Goal: Task Accomplishment & Management: Complete application form

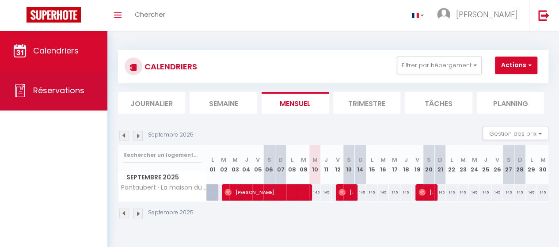
click at [65, 92] on span "Réservations" at bounding box center [58, 90] width 51 height 11
select select "not_cancelled"
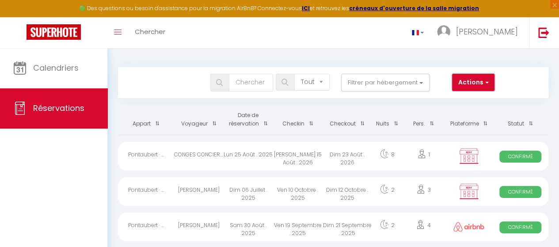
click at [486, 83] on span "button" at bounding box center [486, 82] width 5 height 9
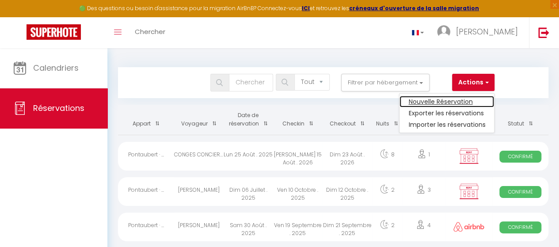
click at [450, 101] on link "Nouvelle Réservation" at bounding box center [447, 101] width 95 height 11
select select
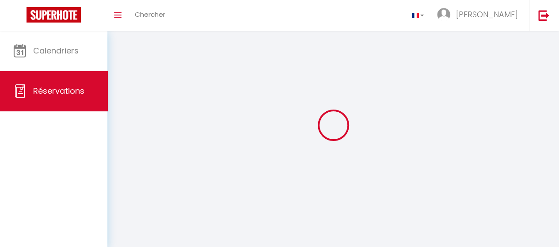
select select
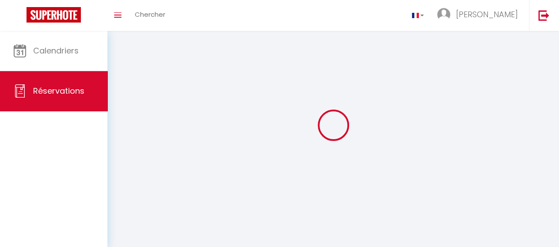
select select
checkbox input "false"
select select
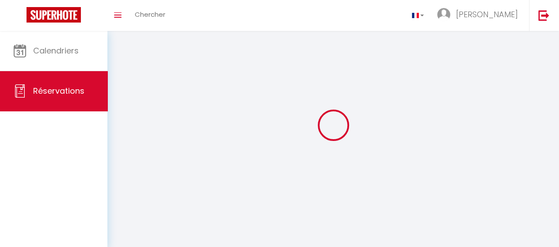
select select
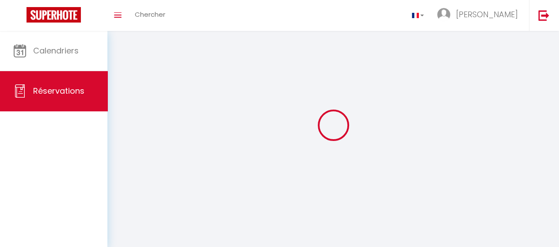
checkbox input "false"
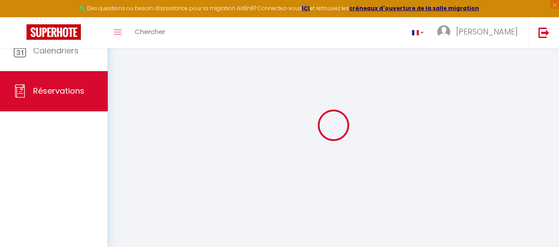
select select
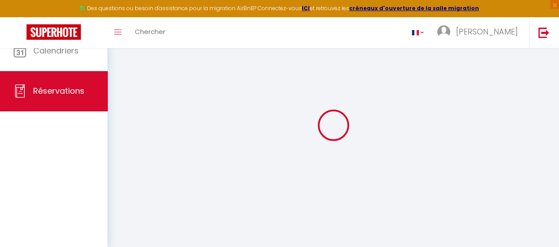
select select
checkbox input "false"
select select
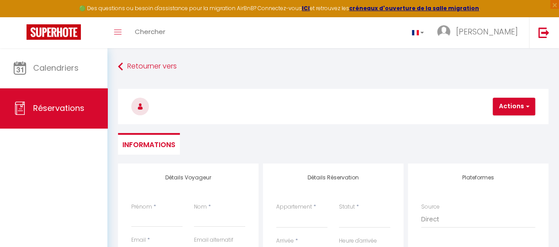
select select
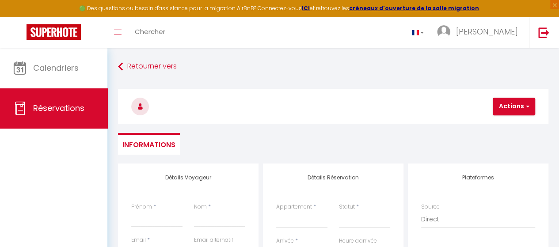
checkbox input "false"
select select
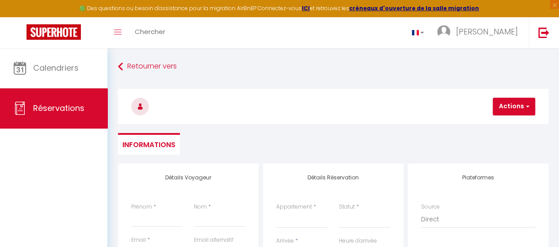
select select
checkbox input "false"
select select
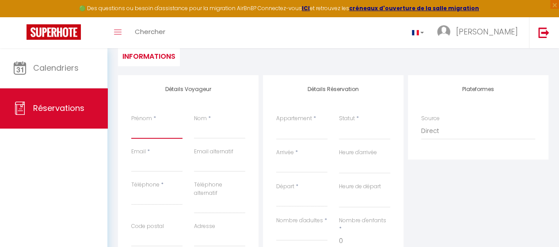
click at [166, 127] on input "Prénom" at bounding box center [156, 131] width 51 height 16
type input "T"
select select
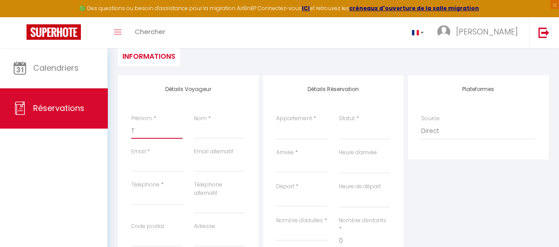
select select
checkbox input "false"
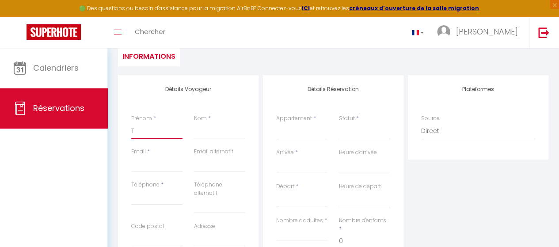
type input "[PERSON_NAME]"
type input "LEGEAY"
type input "[EMAIL_ADDRESS][DOMAIN_NAME]"
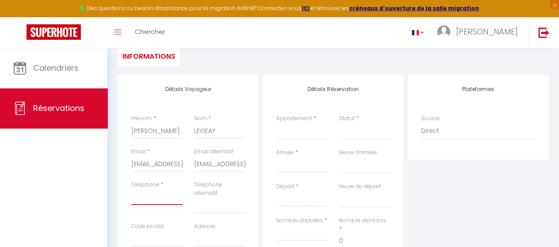
type input "0612799418"
type input "74330"
type input "[STREET_ADDRESS]"
type input "EPAGNY"
select select "FR"
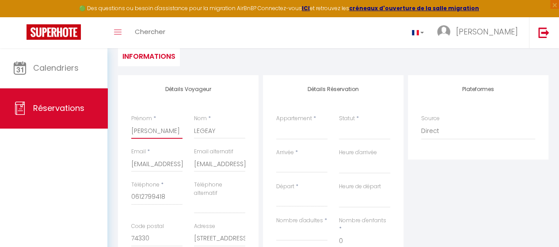
select select
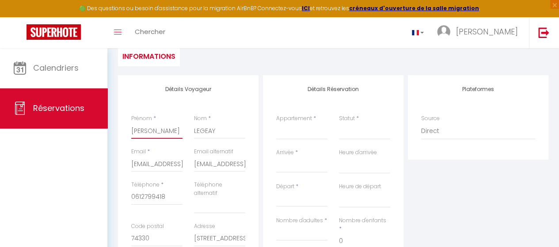
select select
checkbox input "false"
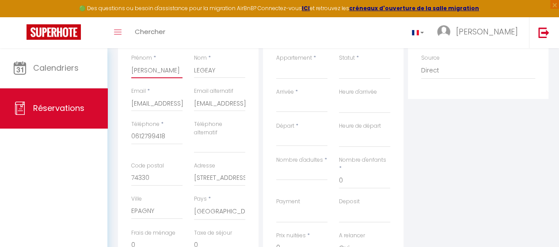
scroll to position [177, 0]
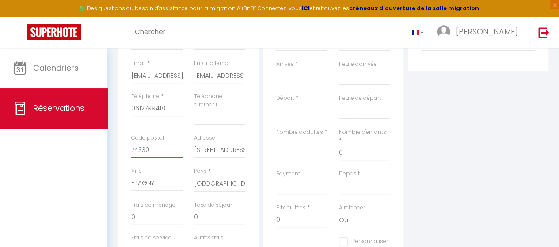
drag, startPoint x: 166, startPoint y: 149, endPoint x: 73, endPoint y: 149, distance: 92.9
click at [73, 149] on div "🟢 Des questions ou besoin d'assistance pour la migration AirBnB? Connectez-vous…" at bounding box center [279, 104] width 559 height 467
select select
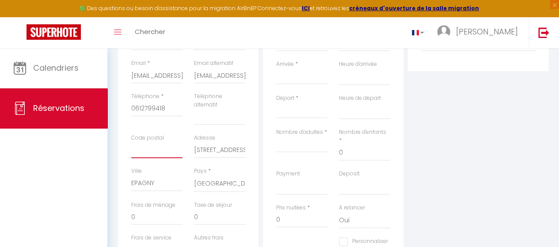
select select
checkbox input "false"
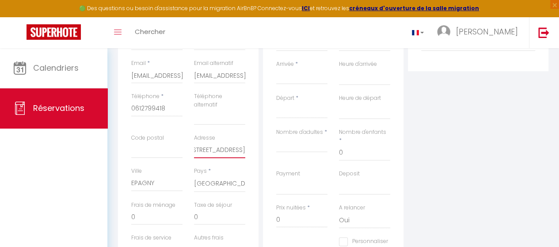
drag, startPoint x: 195, startPoint y: 149, endPoint x: 275, endPoint y: 155, distance: 80.7
click at [275, 155] on div "Détails Voyageur Prénom * [PERSON_NAME] * [PERSON_NAME] Email * [EMAIL_ADDRESS]…" at bounding box center [333, 149] width 435 height 325
select select
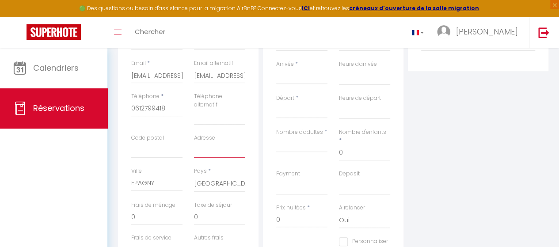
select select
checkbox input "false"
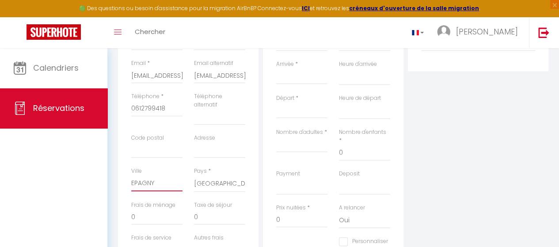
drag, startPoint x: 160, startPoint y: 183, endPoint x: 95, endPoint y: 184, distance: 65.0
click at [95, 184] on div "🟢 Des questions ou besoin d'assistance pour la migration AirBnB? Connectez-vous…" at bounding box center [279, 104] width 559 height 467
select select
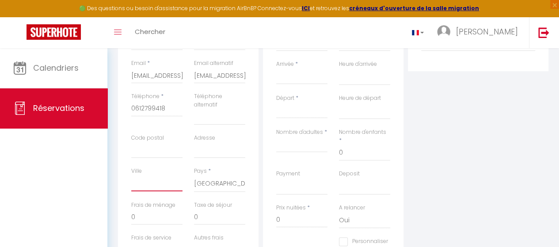
select select
checkbox input "false"
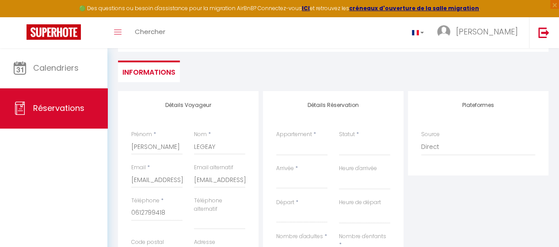
scroll to position [91, 0]
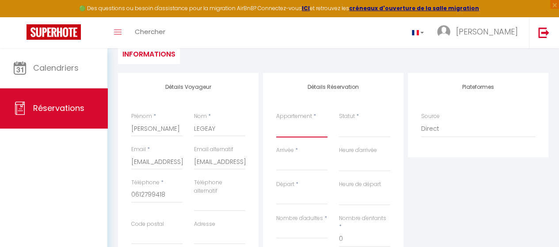
click at [303, 125] on select "Pontaubert · La maison du [PERSON_NAME]" at bounding box center [301, 129] width 51 height 17
select select "72688"
click at [276, 121] on select "Pontaubert · La maison du [PERSON_NAME]" at bounding box center [301, 129] width 51 height 17
select select
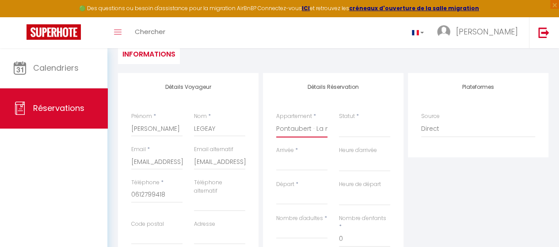
select select
checkbox input "false"
select select
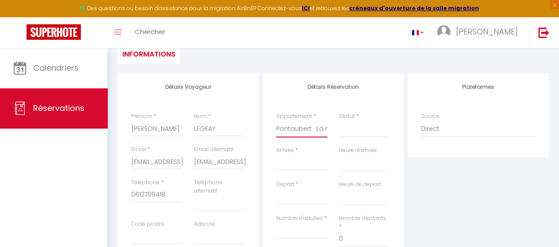
select select
checkbox input "false"
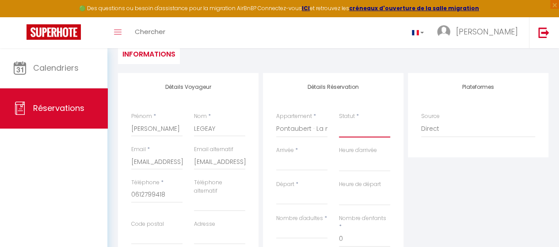
click at [348, 127] on select "Confirmé Non Confirmé [PERSON_NAME] par le voyageur No Show Request" at bounding box center [364, 129] width 51 height 17
select select "1"
click at [339, 121] on select "Confirmé Non Confirmé [PERSON_NAME] par le voyageur No Show Request" at bounding box center [364, 129] width 51 height 17
select select
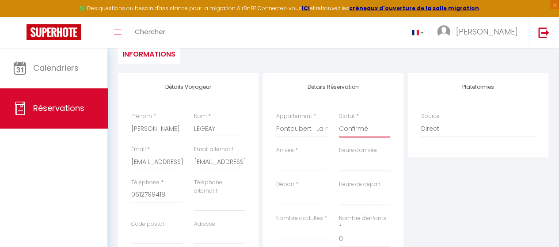
select select
checkbox input "false"
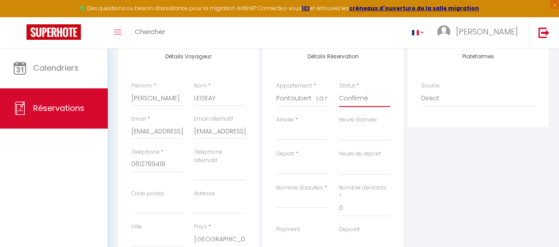
scroll to position [135, 0]
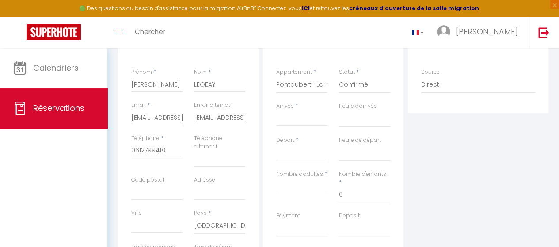
click at [310, 121] on input "Arrivée" at bounding box center [301, 119] width 51 height 11
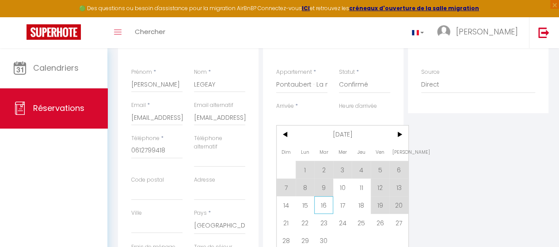
click at [319, 205] on span "16" at bounding box center [323, 205] width 19 height 18
click at [324, 212] on div "Payment OK KO" at bounding box center [301, 224] width 51 height 25
type input "[DATE] Septembre 2025"
select select
type input "Mer 17 Septembre 2025"
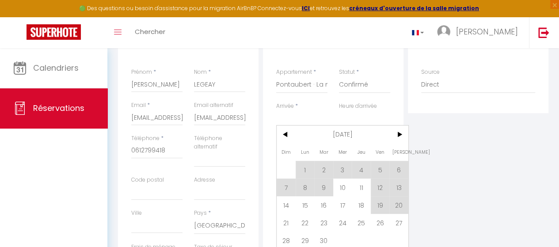
select select
checkbox input "false"
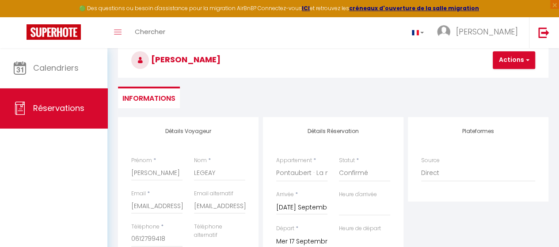
scroll to position [179, 0]
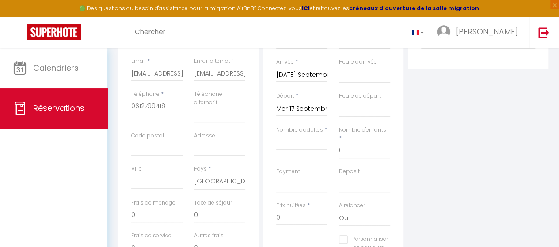
click at [303, 109] on input "Mer 17 Septembre 2025" at bounding box center [301, 108] width 51 height 11
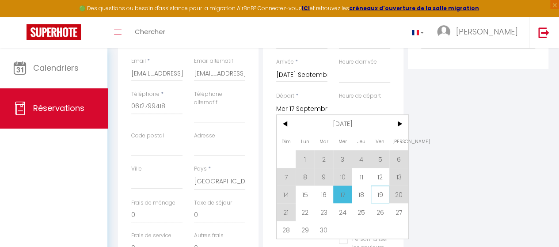
click at [382, 198] on span "19" at bounding box center [380, 195] width 19 height 18
click at [381, 202] on div "A relancer Oui Non" at bounding box center [364, 214] width 51 height 25
select select
type input "Ven 19 Septembre 2025"
select select
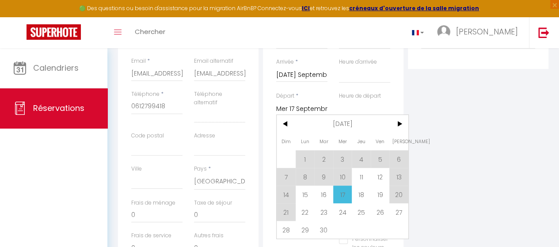
select select
checkbox input "false"
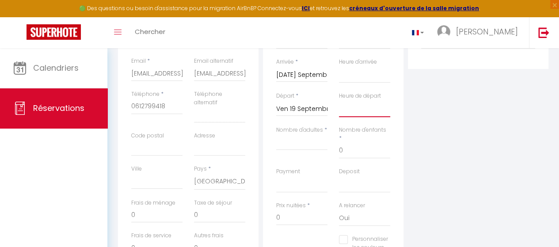
click at [352, 110] on select "00:00 00:30 01:00 01:30 02:00 02:30 03:00 03:30 04:00 04:30 05:00 05:30 06:00 0…" at bounding box center [364, 108] width 51 height 17
select select "14:00"
click at [339, 100] on select "00:00 00:30 01:00 01:30 02:00 02:30 03:00 03:30 04:00 04:30 05:00 05:30 06:00 0…" at bounding box center [364, 108] width 51 height 17
select select
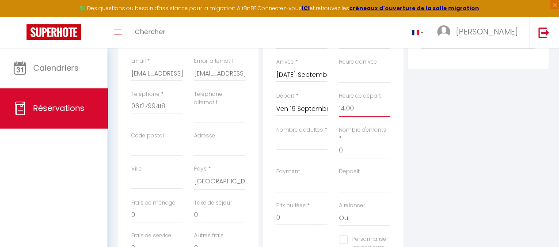
select select
checkbox input "false"
click at [356, 73] on select "00:00 00:30 01:00 01:30 02:00 02:30 03:00 03:30 04:00 04:30 05:00 05:30 06:00 0…" at bounding box center [364, 74] width 51 height 17
select select "11:00"
click at [339, 66] on select "00:00 00:30 01:00 01:30 02:00 02:30 03:00 03:30 04:00 04:30 05:00 05:30 06:00 0…" at bounding box center [364, 74] width 51 height 17
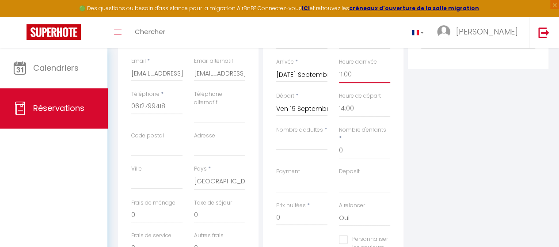
select select
checkbox input "false"
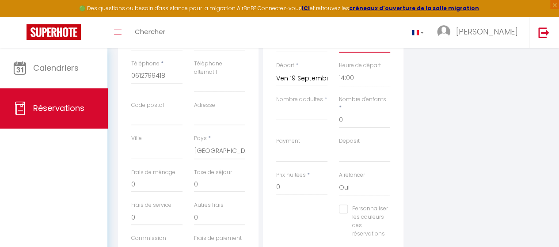
scroll to position [223, 0]
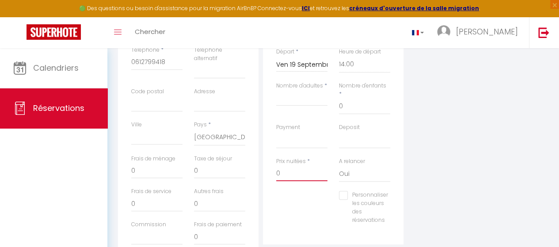
click at [310, 165] on input "0" at bounding box center [301, 173] width 51 height 16
select select
checkbox input "false"
type input "3"
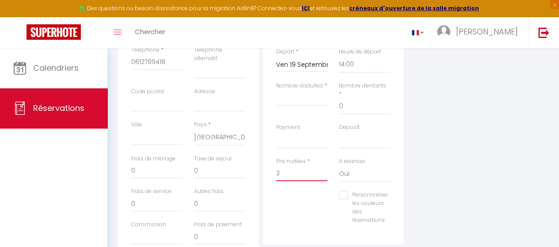
select select
checkbox input "false"
type input "3"
click at [347, 165] on select "Oui Non" at bounding box center [364, 173] width 51 height 17
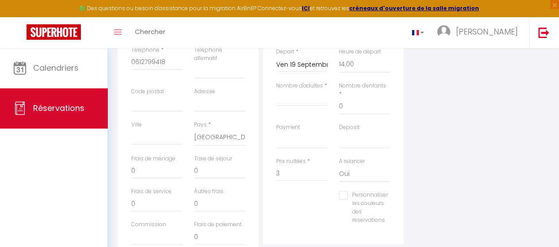
click at [310, 191] on div "Personnaliser les couleurs des réservations #D7092E" at bounding box center [334, 212] width 126 height 42
click at [351, 165] on select "Oui Non" at bounding box center [364, 173] width 51 height 17
select select "0"
click at [339, 165] on select "Oui Non" at bounding box center [364, 173] width 51 height 17
select select
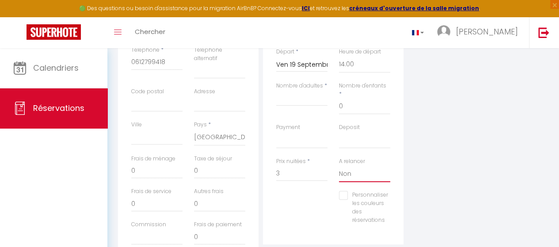
select select
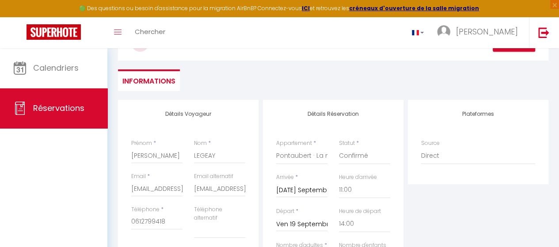
scroll to position [88, 0]
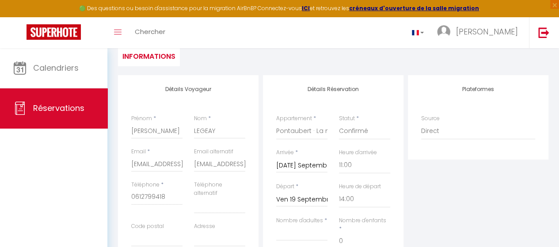
click at [430, 186] on div "Plateformes Source Direct [DOMAIN_NAME] [DOMAIN_NAME] Chalet montagne Expedia G…" at bounding box center [478, 237] width 145 height 325
click at [381, 188] on label "Heure de départ" at bounding box center [360, 187] width 42 height 8
click at [381, 191] on select "00:00 00:30 01:00 01:30 02:00 02:30 03:00 03:30 04:00 04:30 05:00 05:30 06:00 0…" at bounding box center [364, 199] width 51 height 17
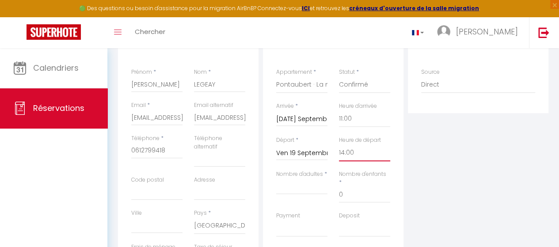
scroll to position [268, 0]
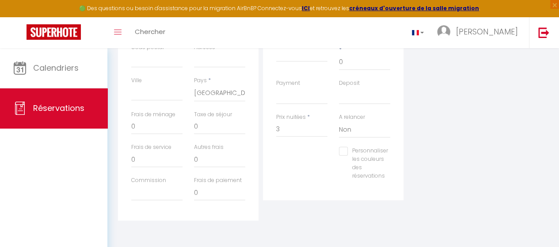
click at [344, 147] on input "Personnaliser les couleurs des réservations" at bounding box center [363, 151] width 49 height 9
checkbox input "true"
select select
click at [344, 147] on input "Personnaliser les couleurs des réservations" at bounding box center [363, 151] width 49 height 9
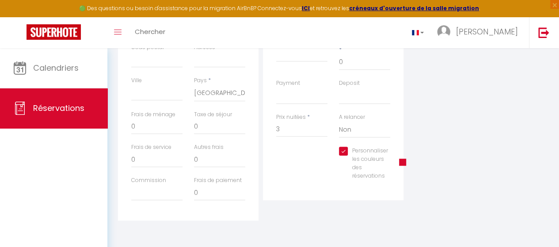
checkbox input "false"
select select
click at [357, 121] on select "Oui Non" at bounding box center [364, 129] width 51 height 17
select select "1"
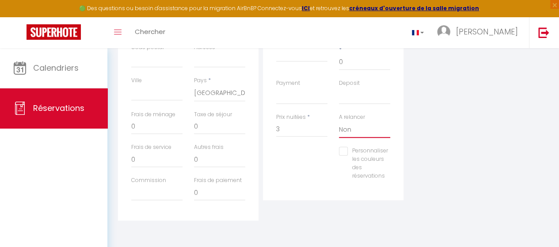
click at [339, 121] on select "Oui Non" at bounding box center [364, 129] width 51 height 17
select select
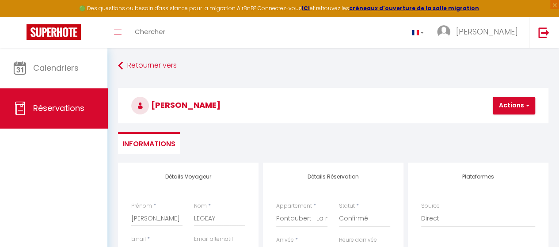
scroll to position [0, 0]
click at [497, 109] on button "Actions" at bounding box center [514, 107] width 42 height 18
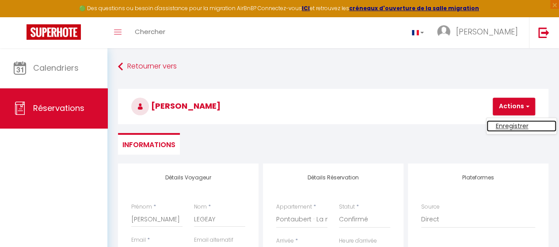
click at [504, 127] on link "Enregistrer" at bounding box center [522, 125] width 70 height 11
select select
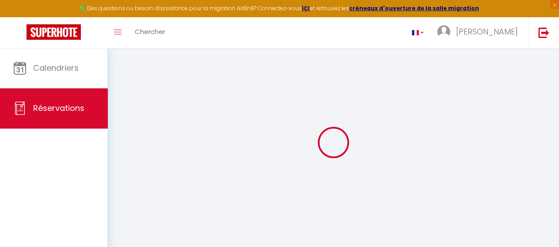
select select
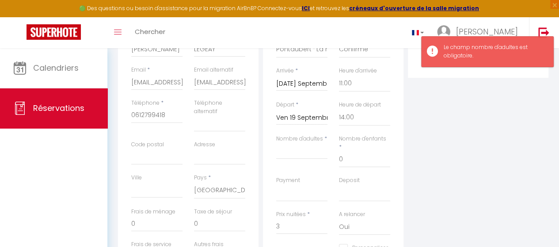
scroll to position [177, 0]
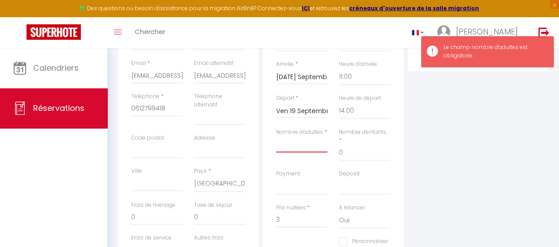
click at [311, 142] on input "Nombre d'adultes" at bounding box center [301, 145] width 51 height 16
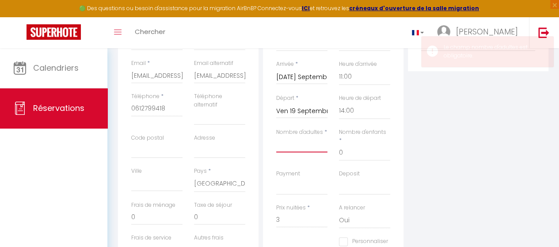
type input "1"
select select
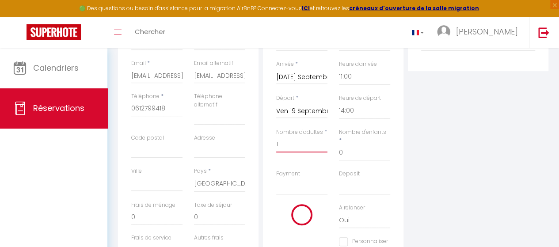
select select
type input "435"
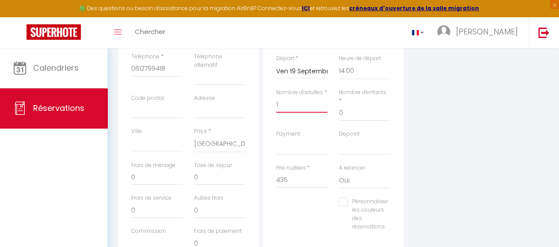
scroll to position [268, 0]
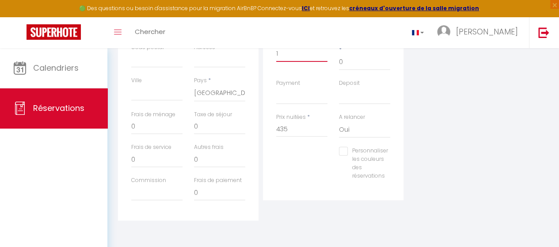
type input "1"
click at [345, 121] on select "Oui Non" at bounding box center [364, 129] width 51 height 17
select select "0"
click at [339, 121] on select "Oui Non" at bounding box center [364, 129] width 51 height 17
select select
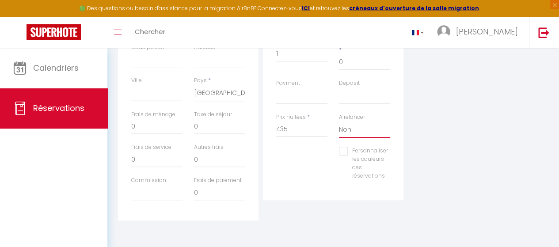
select select
click at [346, 147] on input "Personnaliser les couleurs des réservations" at bounding box center [363, 151] width 49 height 9
checkbox input "true"
select select
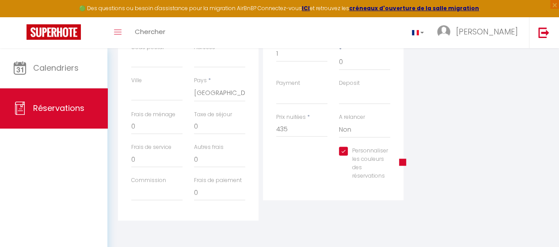
click at [346, 147] on input "Personnaliser les couleurs des réservations" at bounding box center [363, 151] width 49 height 9
checkbox input "false"
select select
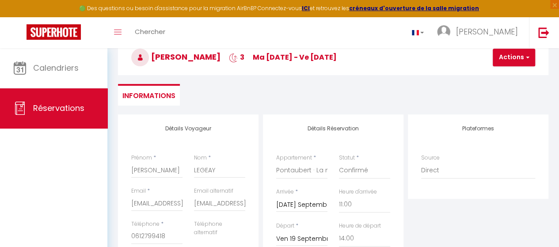
scroll to position [46, 0]
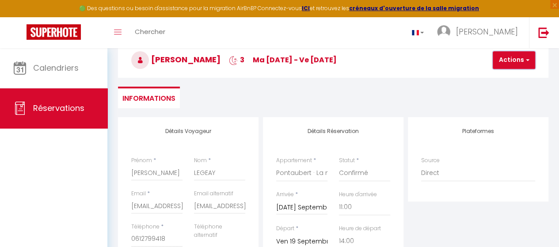
click at [509, 61] on button "Actions" at bounding box center [514, 60] width 42 height 18
click at [505, 80] on link "Enregistrer" at bounding box center [522, 79] width 70 height 11
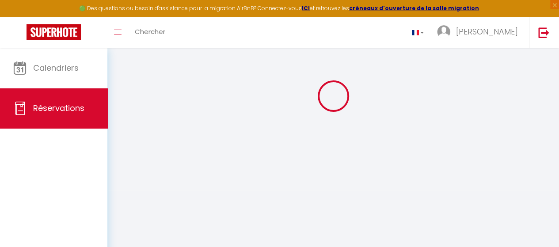
select select "not_cancelled"
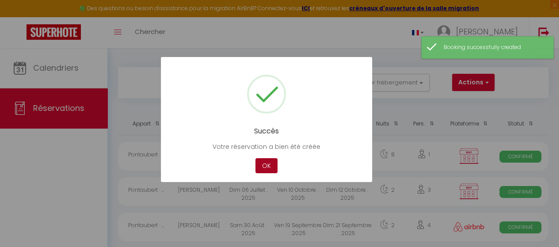
click at [264, 165] on button "OK" at bounding box center [267, 165] width 22 height 15
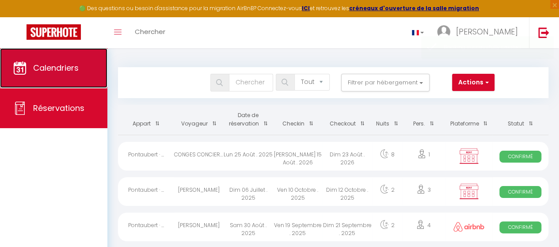
click at [70, 67] on span "Calendriers" at bounding box center [56, 67] width 46 height 11
